Goal: Find specific page/section: Find specific page/section

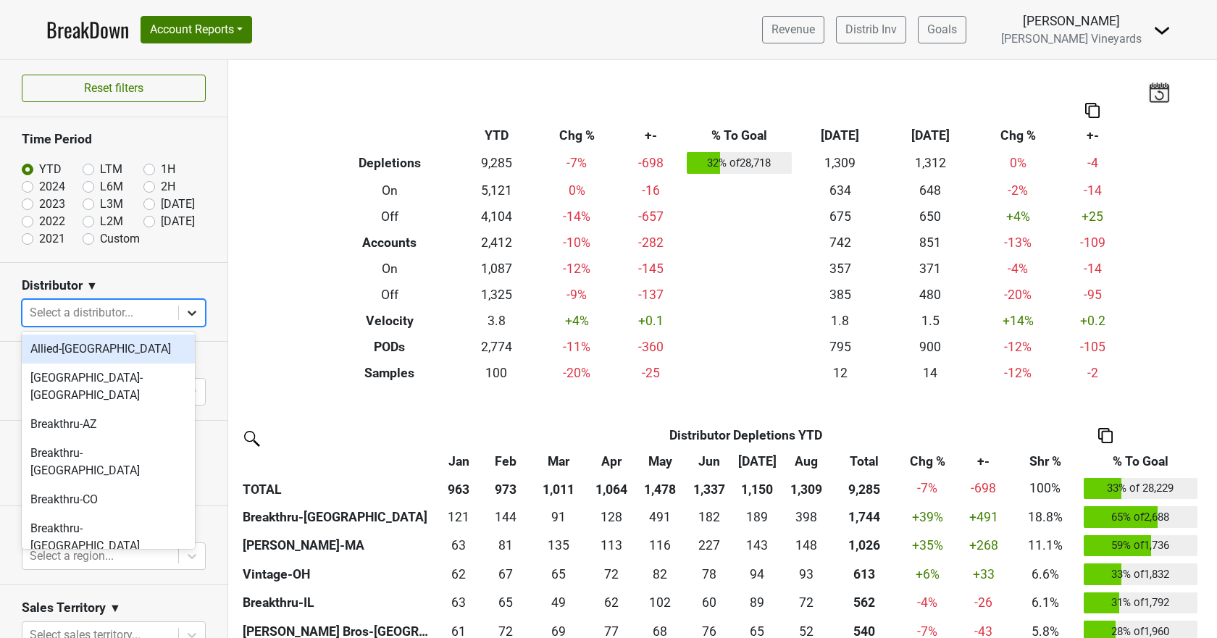
click at [185, 310] on icon at bounding box center [192, 313] width 14 height 14
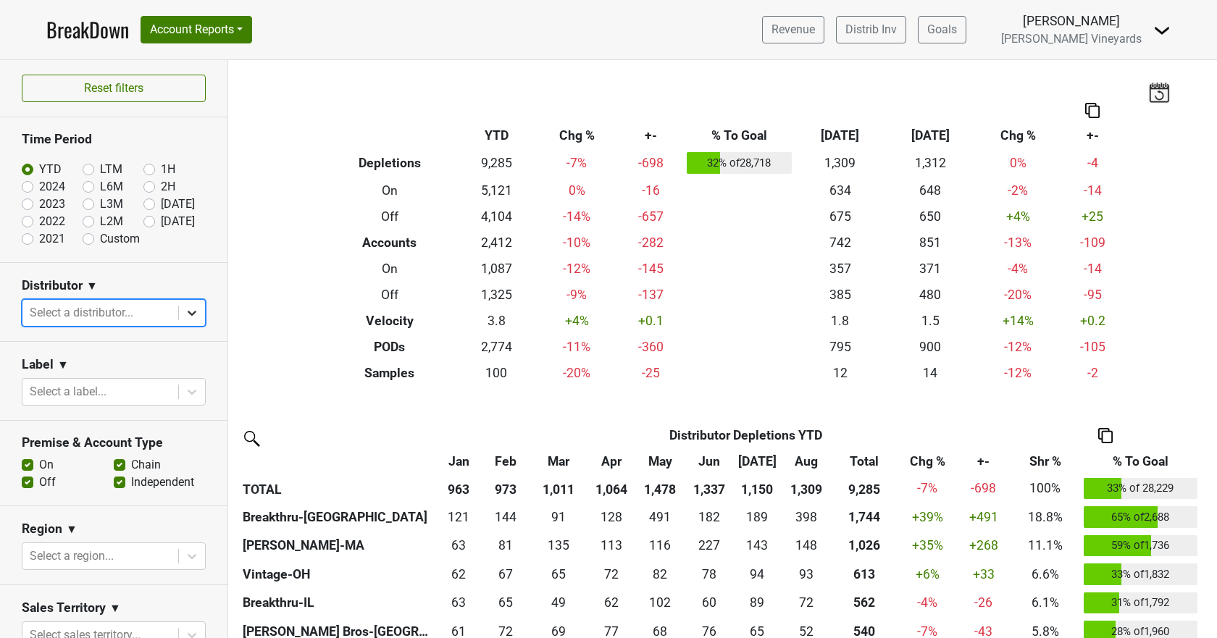
click at [185, 310] on icon at bounding box center [192, 313] width 14 height 14
click at [201, 20] on button "Account Reports" at bounding box center [197, 30] width 112 height 28
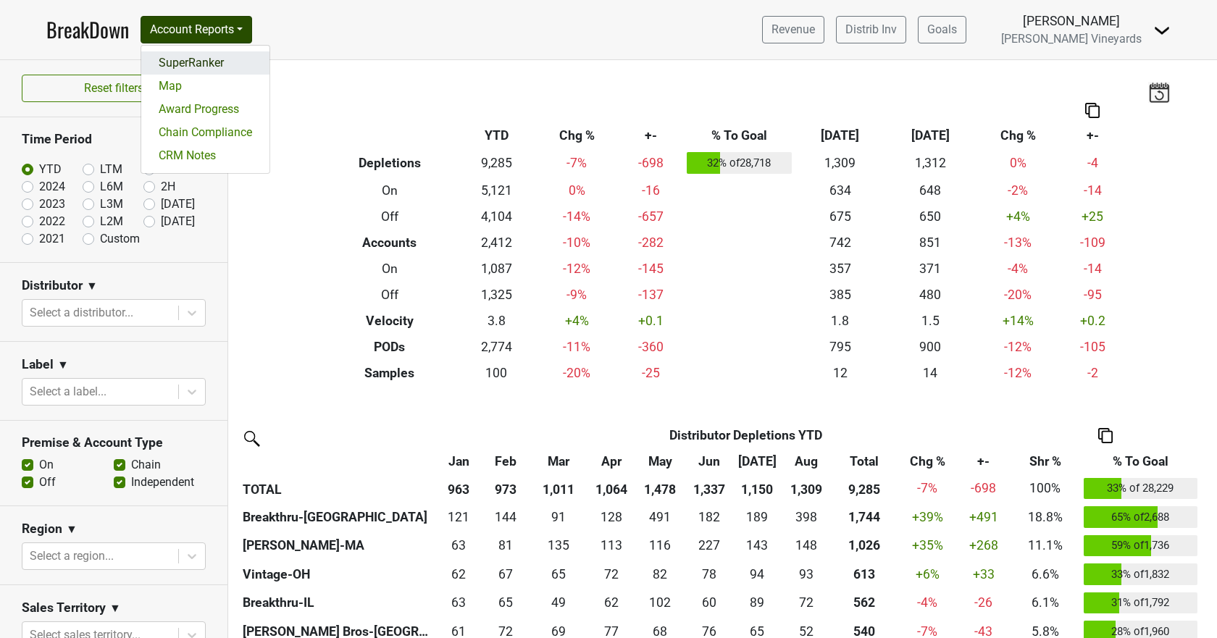
click at [190, 62] on link "SuperRanker" at bounding box center [205, 62] width 128 height 23
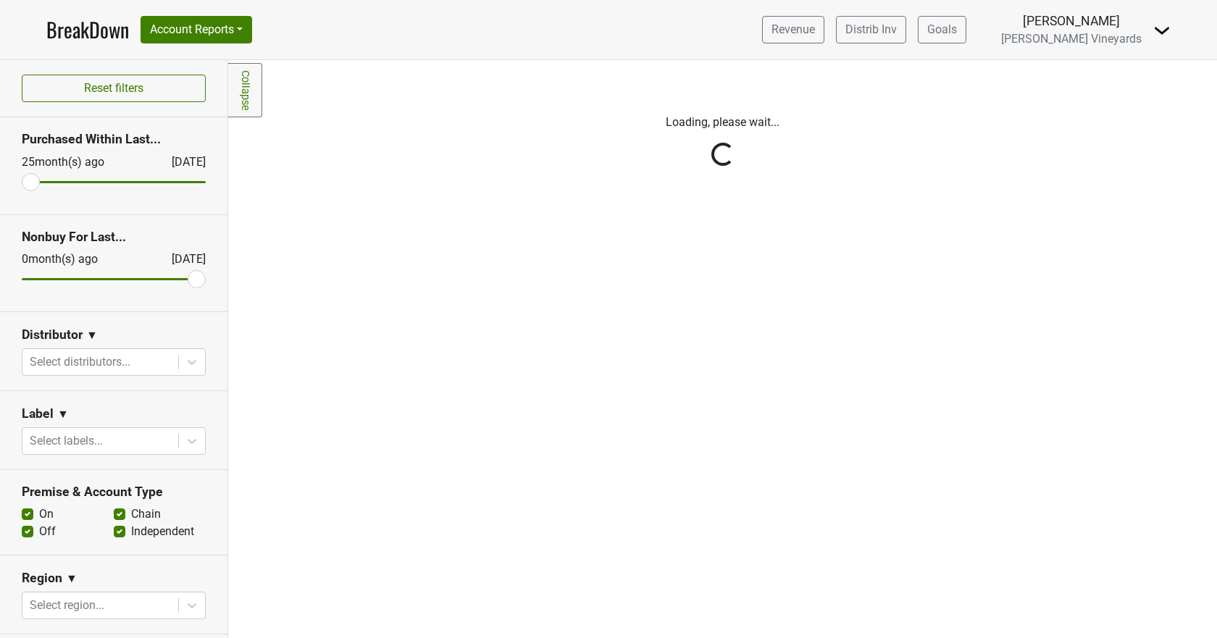
click at [183, 363] on div "Reset filters Purchased Within Last... 25 month(s) ago Sep '25 Nonbuy For Last.…" at bounding box center [114, 349] width 228 height 578
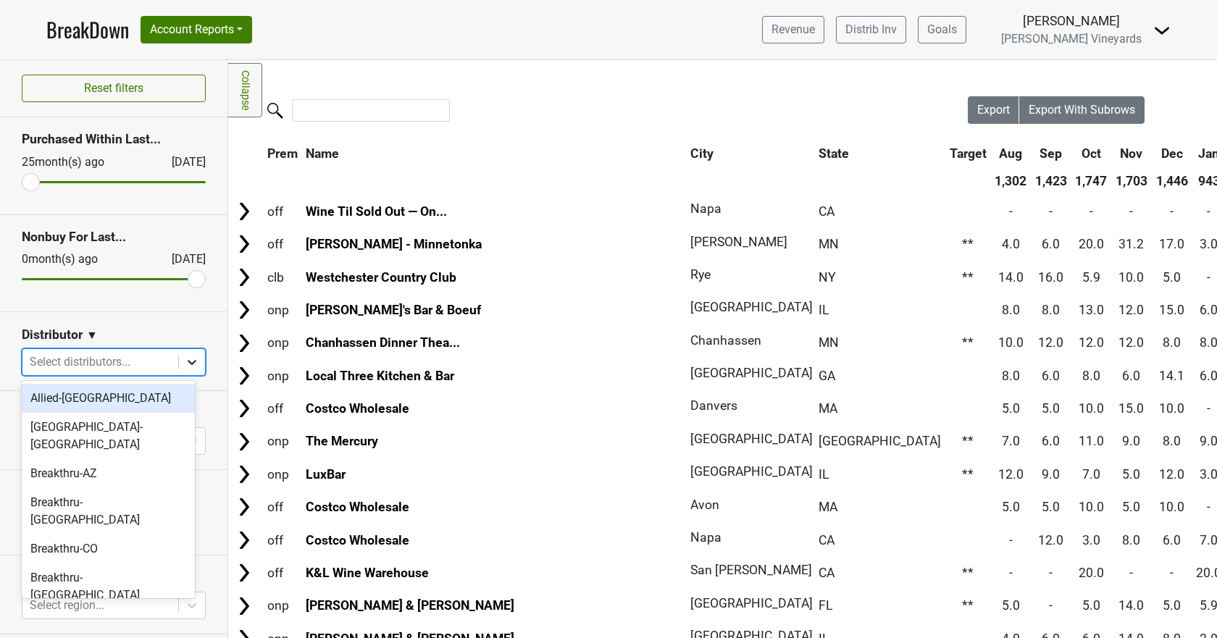
click at [185, 360] on icon at bounding box center [192, 362] width 14 height 14
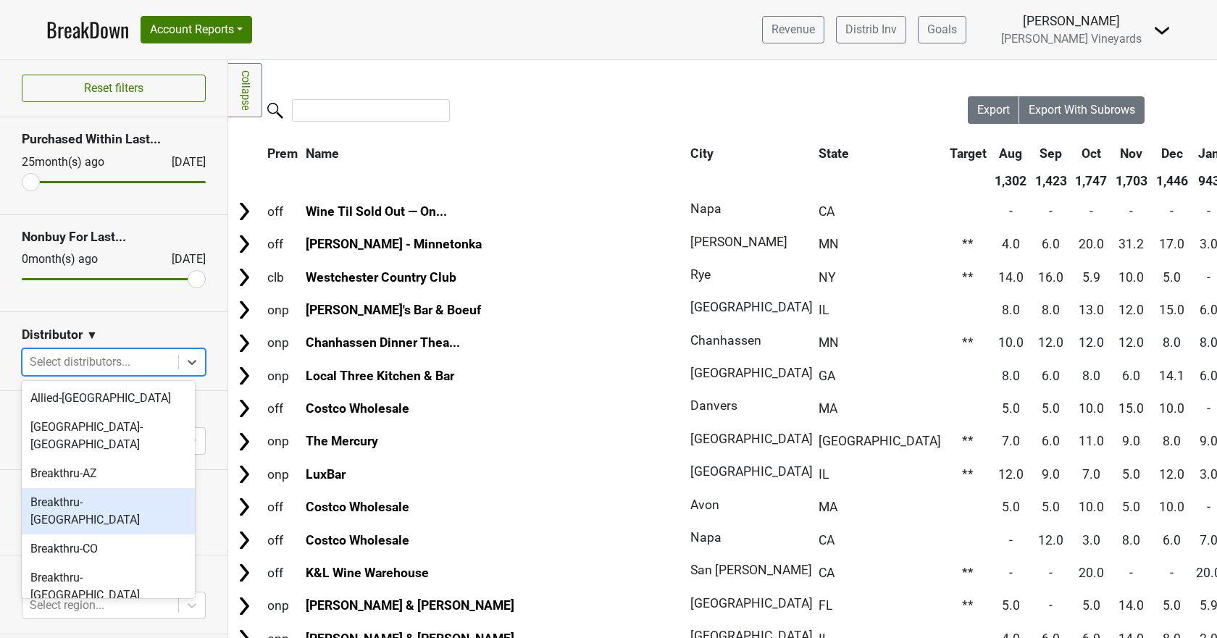
click at [138, 488] on div "Breakthru-CA" at bounding box center [108, 511] width 173 height 46
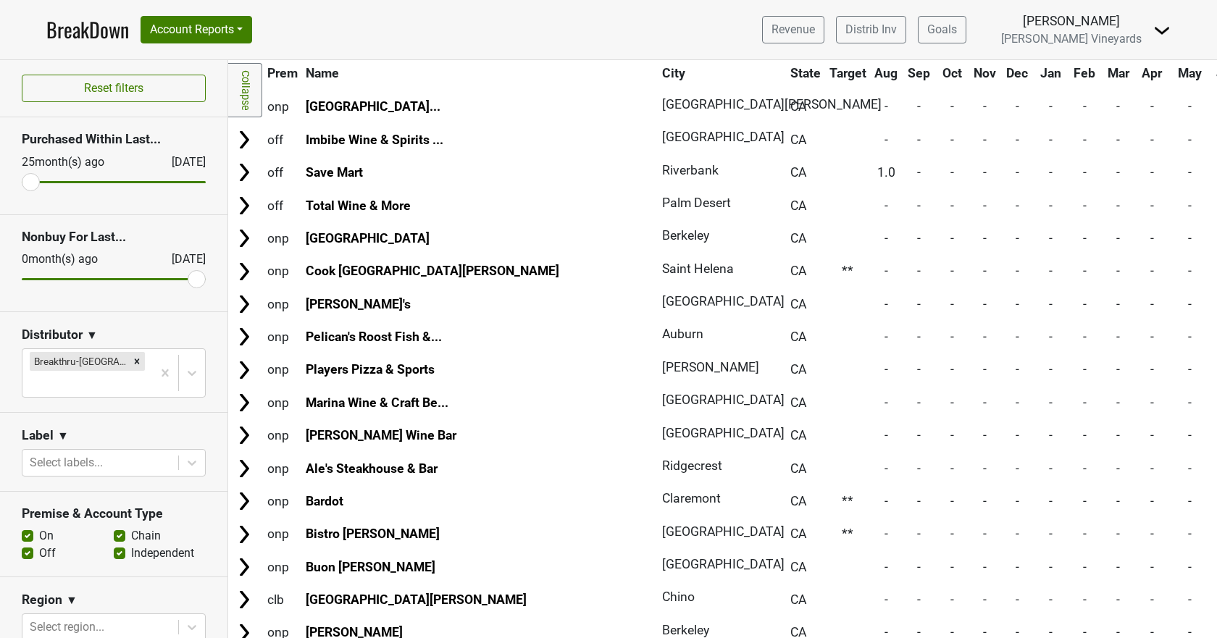
scroll to position [7833, 0]
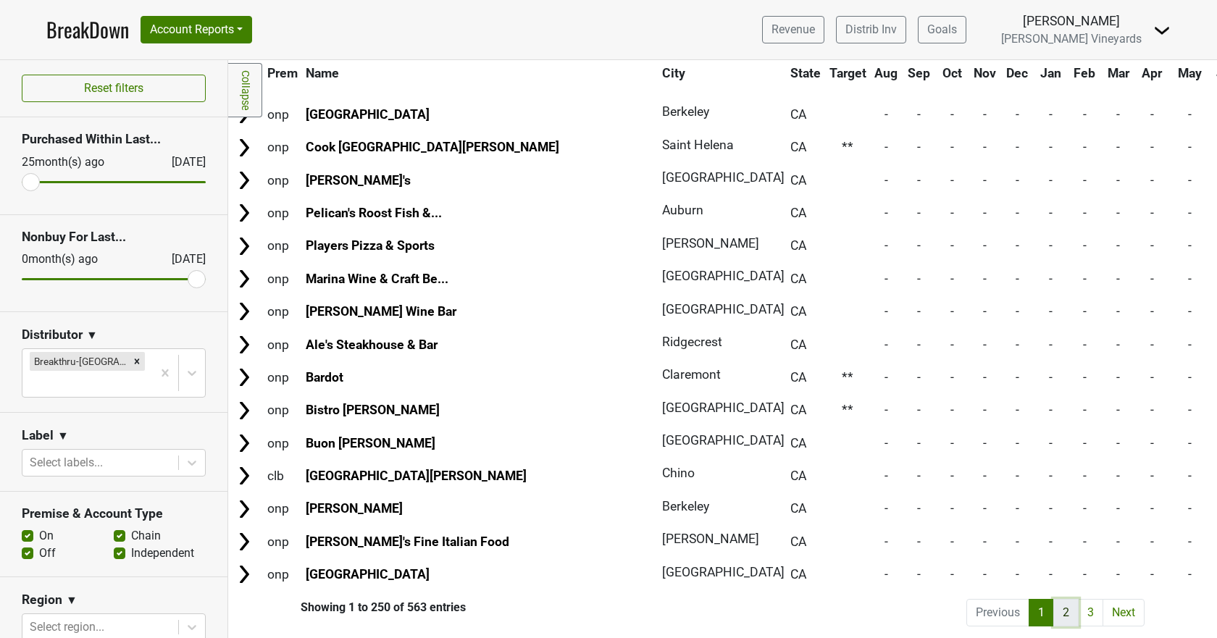
click at [1056, 605] on link "2" at bounding box center [1065, 613] width 25 height 28
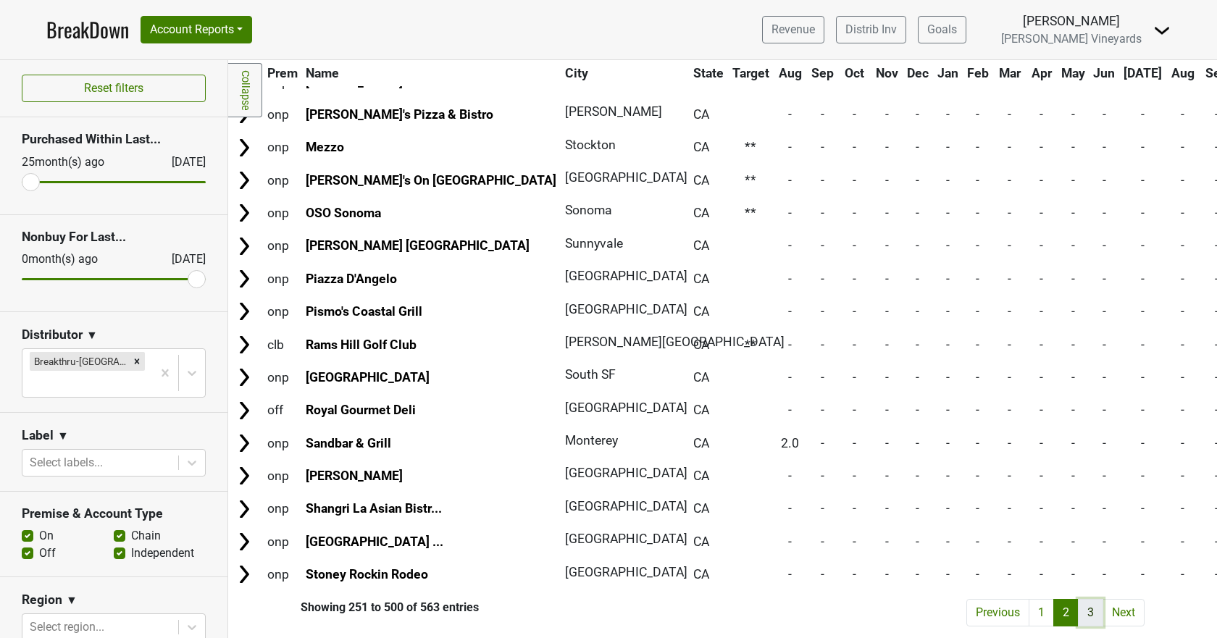
click at [1079, 604] on link "3" at bounding box center [1090, 613] width 25 height 28
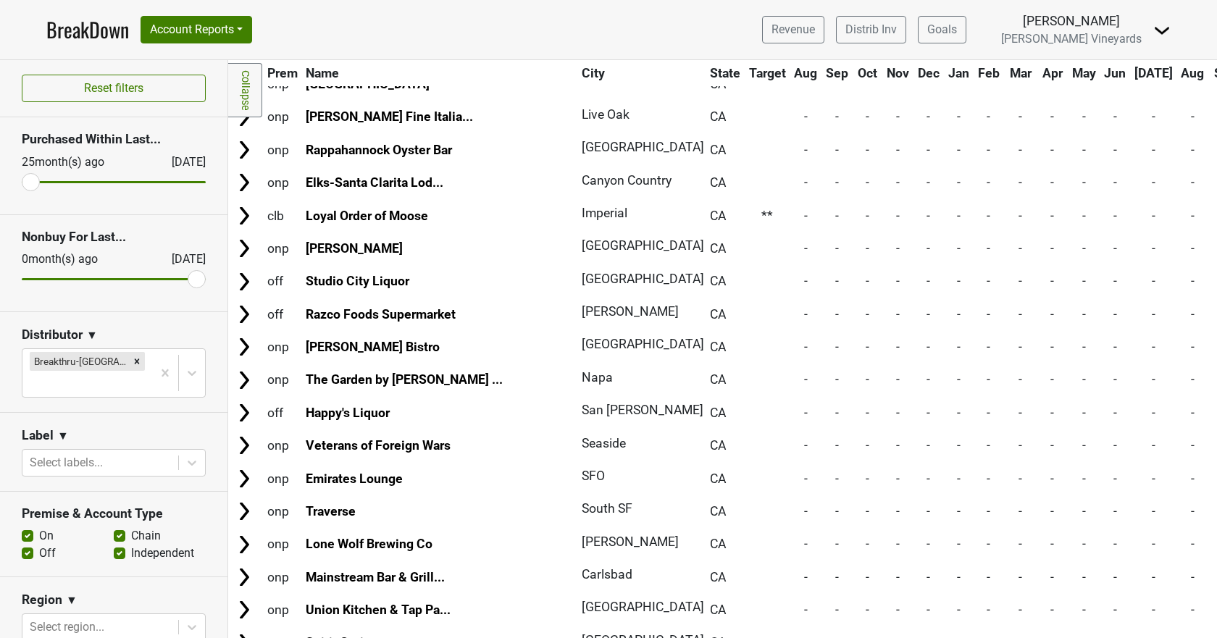
scroll to position [1686, 0]
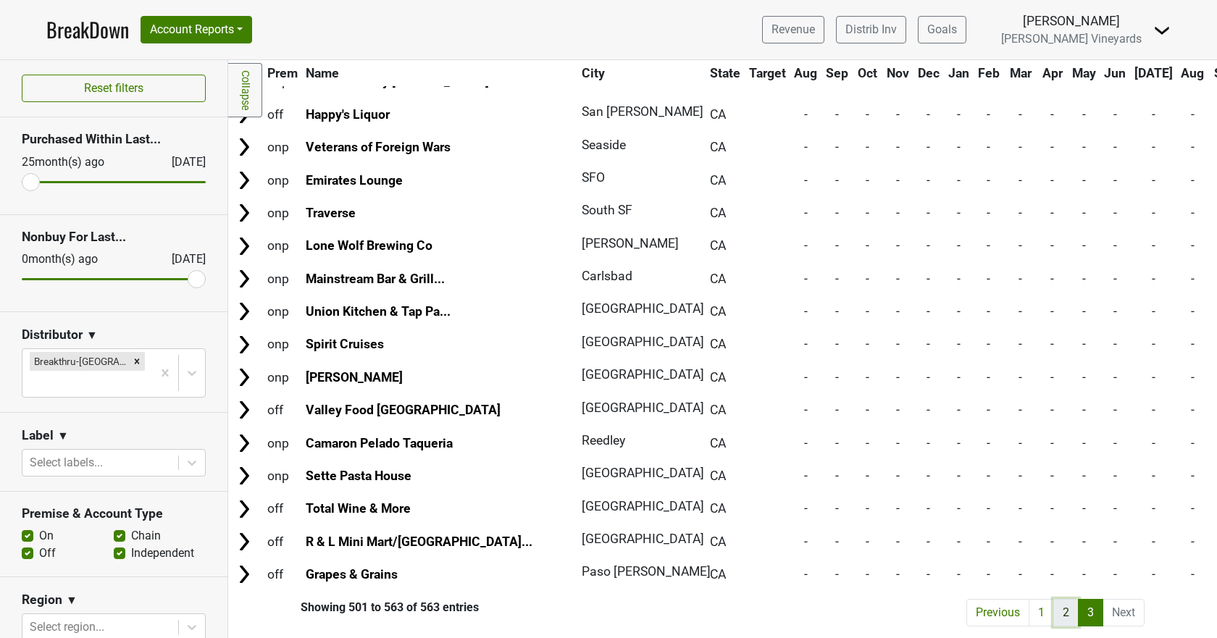
click at [1055, 609] on link "2" at bounding box center [1065, 613] width 25 height 28
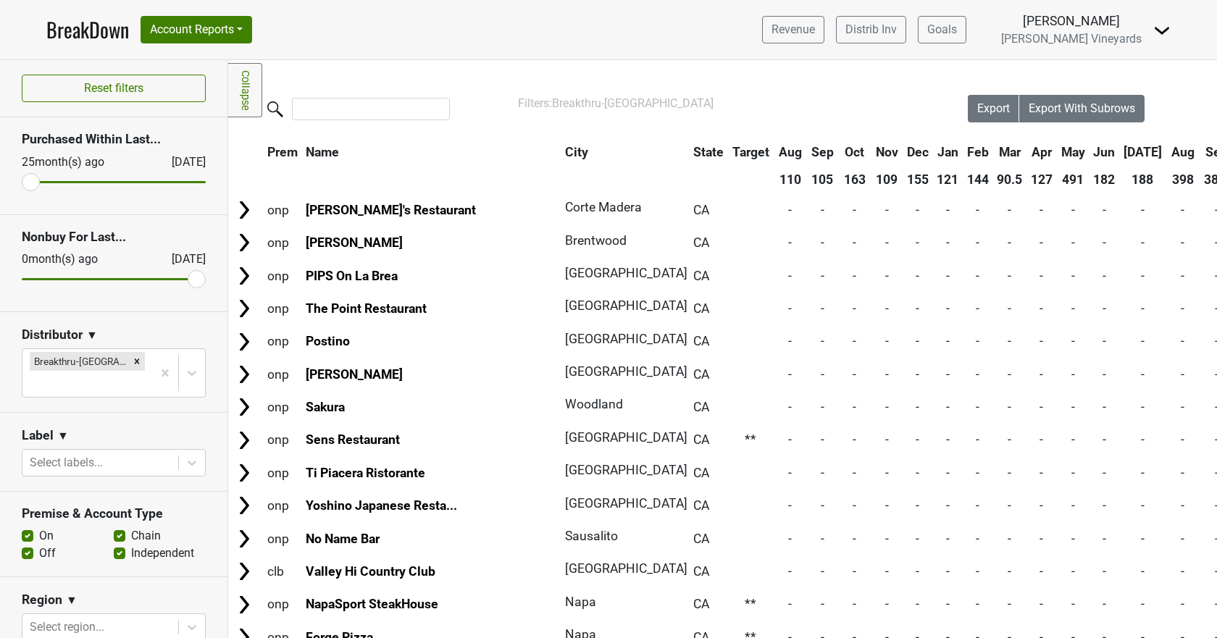
scroll to position [0, 0]
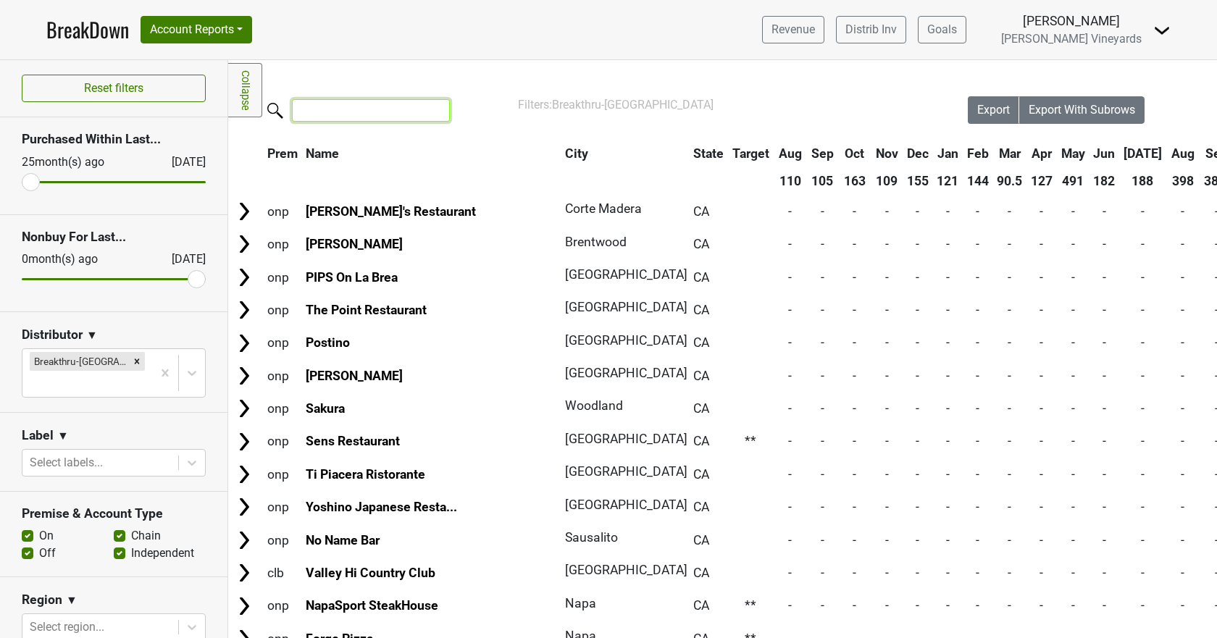
click at [340, 114] on input "search" at bounding box center [371, 110] width 158 height 22
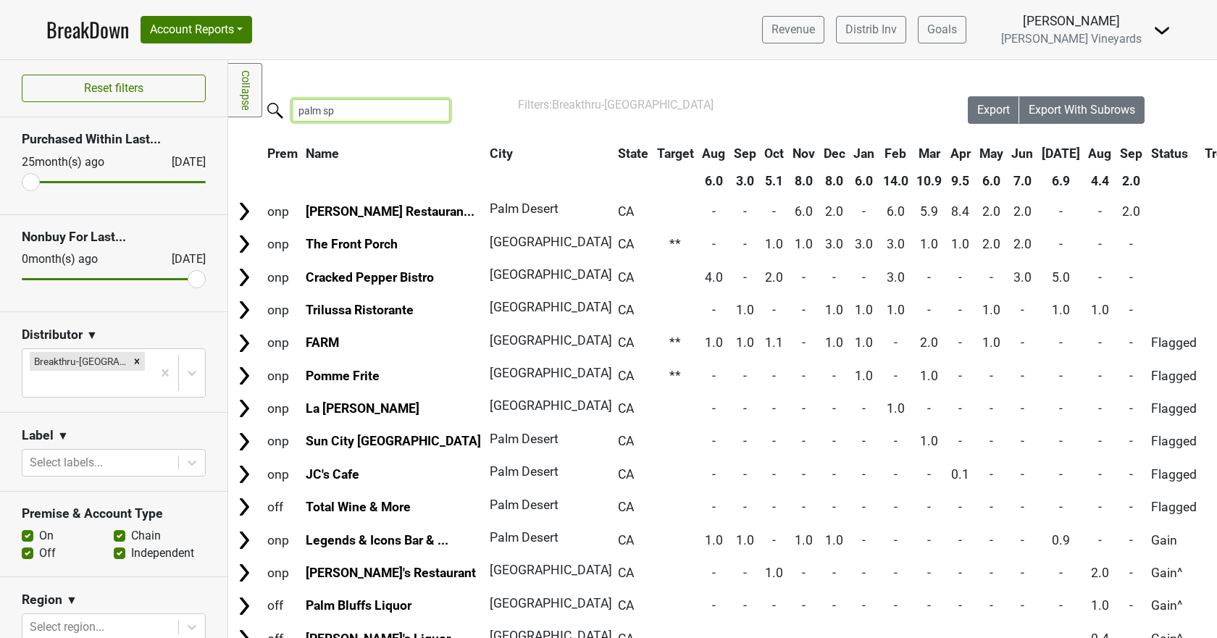
drag, startPoint x: 334, startPoint y: 114, endPoint x: 280, endPoint y: 112, distance: 54.4
click at [280, 112] on label "palm sp" at bounding box center [342, 108] width 158 height 25
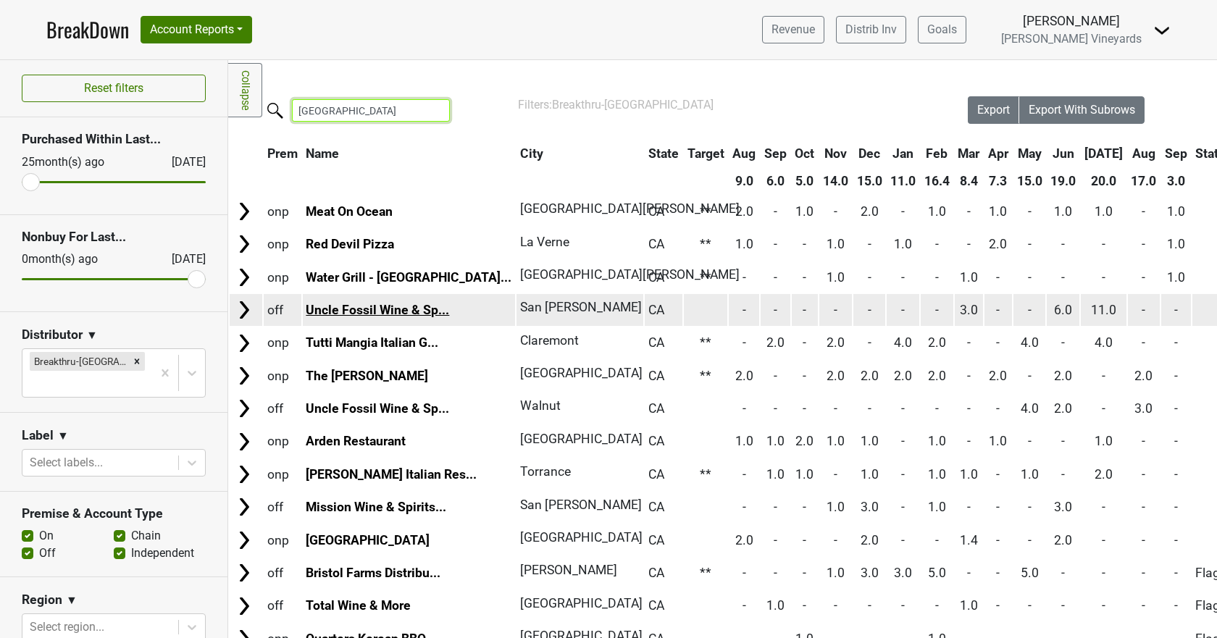
type input "los angeles"
click at [339, 303] on link "Uncle Fossil Wine & Sp..." at bounding box center [377, 310] width 143 height 14
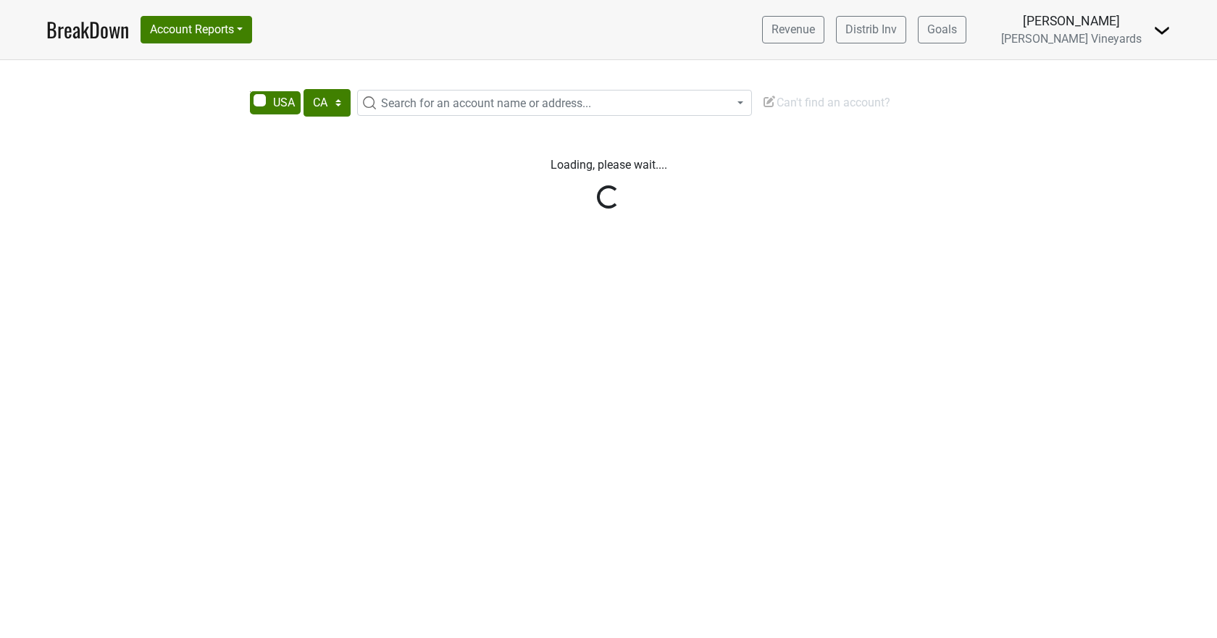
select select "CA"
